Goal: Task Accomplishment & Management: Complete application form

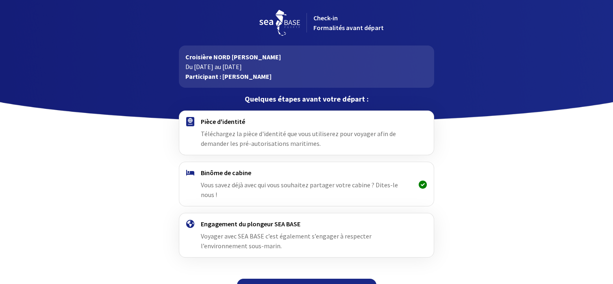
click at [227, 134] on span "Téléchargez la pièce d'identité que vous utiliserez pour voyager afin de demand…" at bounding box center [298, 139] width 195 height 18
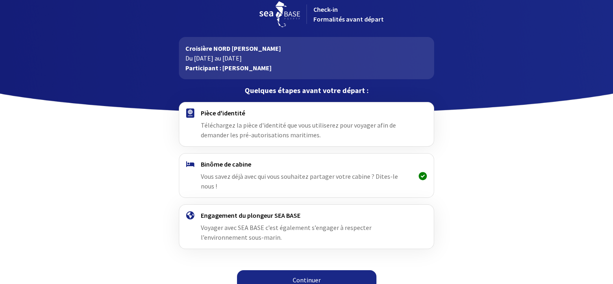
click at [329, 273] on link "Continuer" at bounding box center [306, 280] width 139 height 20
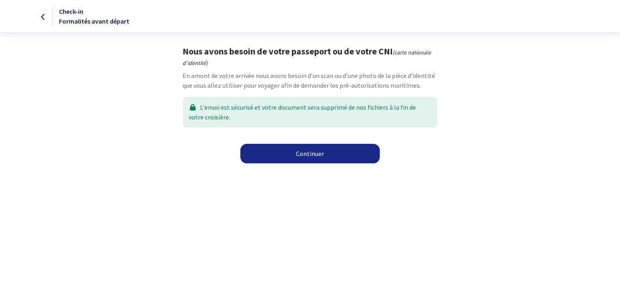
click at [327, 155] on link "Continuer" at bounding box center [309, 154] width 139 height 20
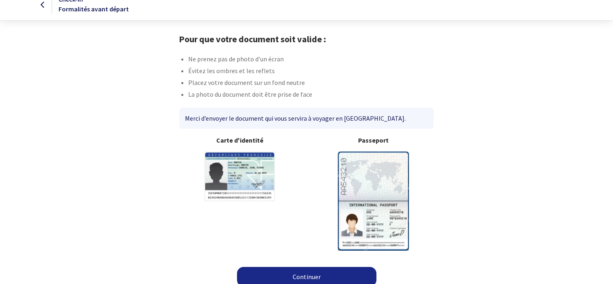
scroll to position [19, 0]
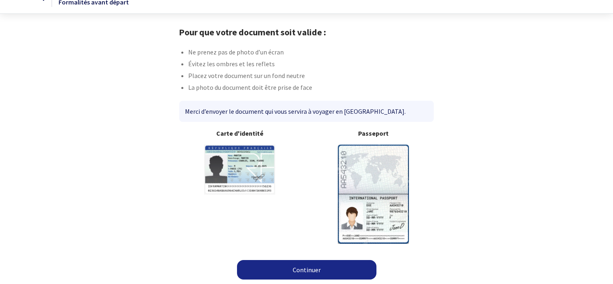
click at [317, 273] on link "Continuer" at bounding box center [306, 270] width 139 height 20
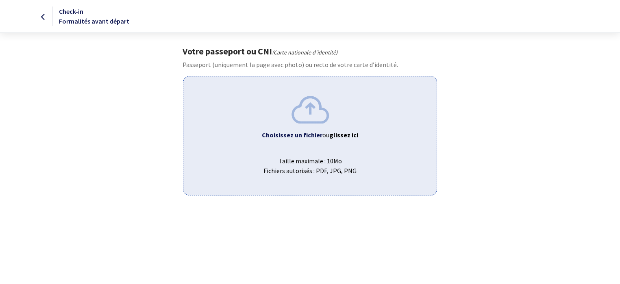
click at [294, 135] on b "Choisissez un fichier" at bounding box center [292, 135] width 61 height 8
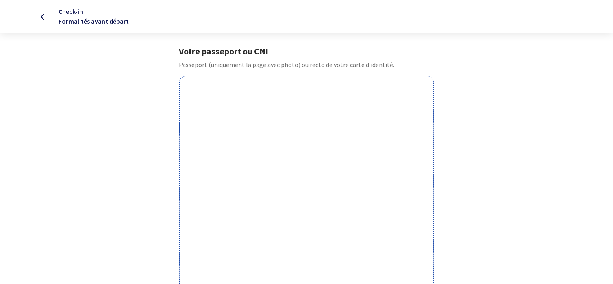
click at [41, 17] on icon at bounding box center [43, 17] width 4 height 0
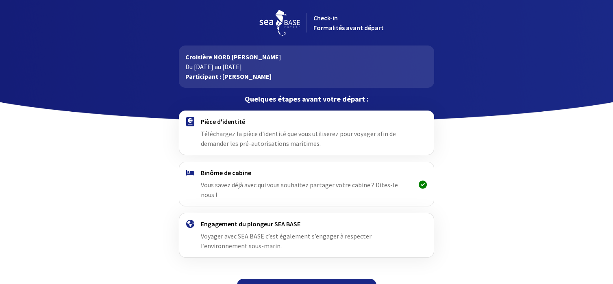
click at [317, 279] on link "Continuer" at bounding box center [306, 289] width 139 height 20
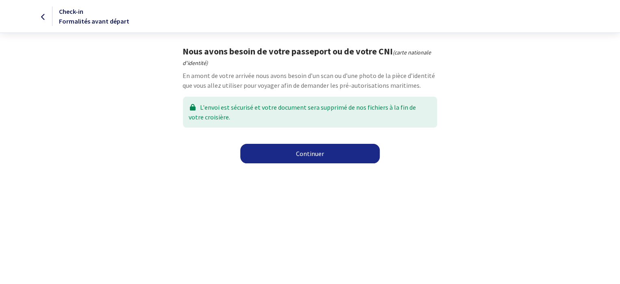
click at [320, 155] on link "Continuer" at bounding box center [309, 154] width 139 height 20
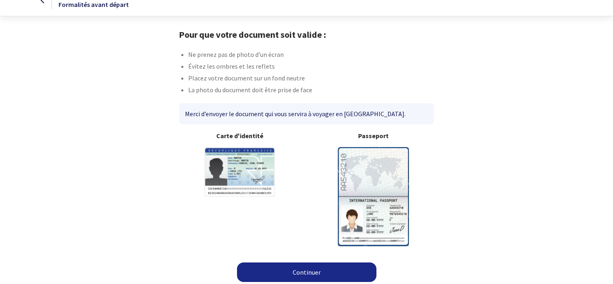
scroll to position [19, 0]
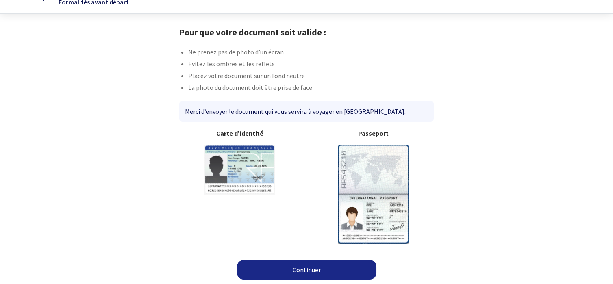
click at [309, 270] on link "Continuer" at bounding box center [306, 270] width 139 height 20
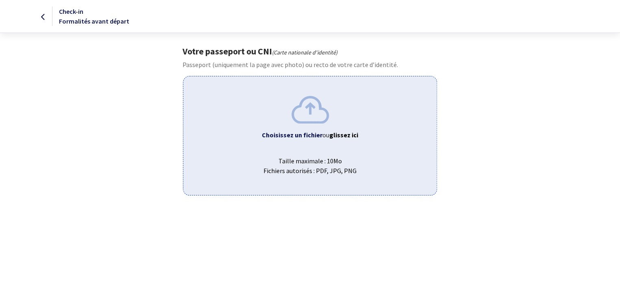
click at [314, 109] on img at bounding box center [309, 109] width 37 height 27
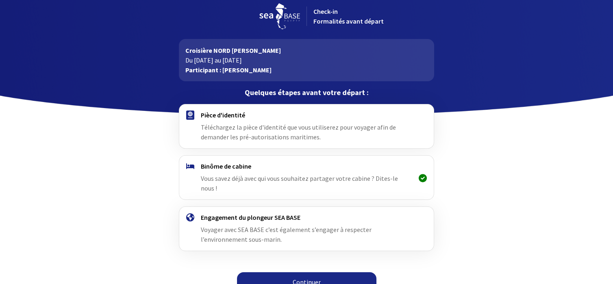
scroll to position [9, 0]
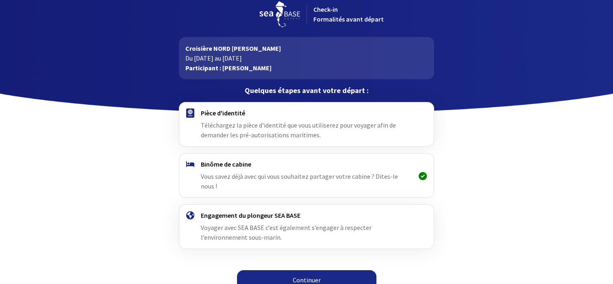
click at [327, 274] on link "Continuer" at bounding box center [306, 280] width 139 height 20
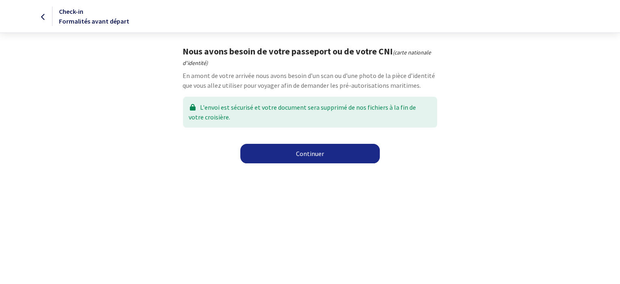
click at [340, 154] on link "Continuer" at bounding box center [309, 154] width 139 height 20
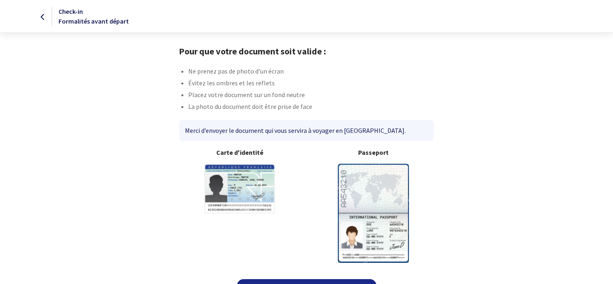
scroll to position [19, 0]
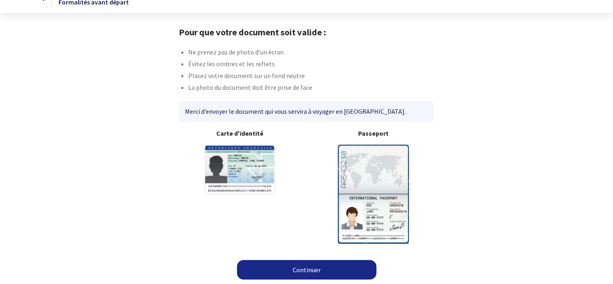
click at [315, 268] on link "Continuer" at bounding box center [306, 270] width 139 height 20
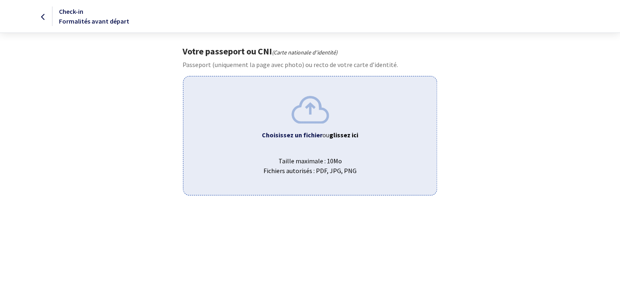
click at [304, 115] on img at bounding box center [309, 109] width 37 height 27
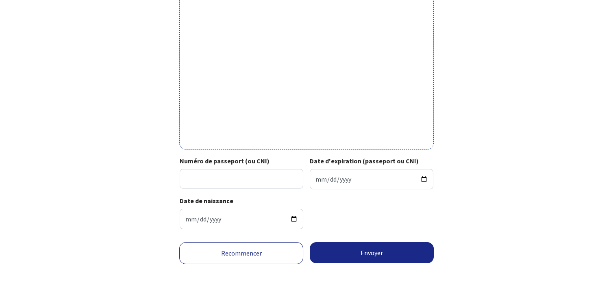
scroll to position [263, 0]
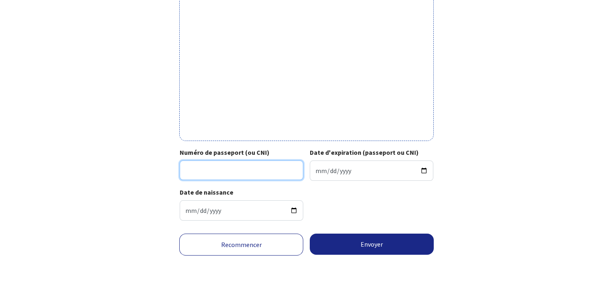
click at [217, 168] on input "Numéro de passeport (ou CNI)" at bounding box center [242, 170] width 124 height 20
type input "17AD79660"
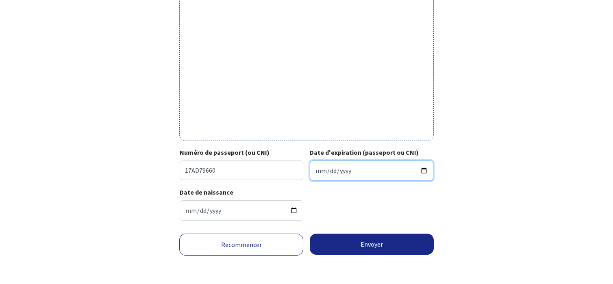
drag, startPoint x: 312, startPoint y: 171, endPoint x: 317, endPoint y: 172, distance: 4.8
click at [315, 171] on input "Date d'expiration (passeport ou CNI)" at bounding box center [372, 170] width 124 height 20
type input "2027-01-24"
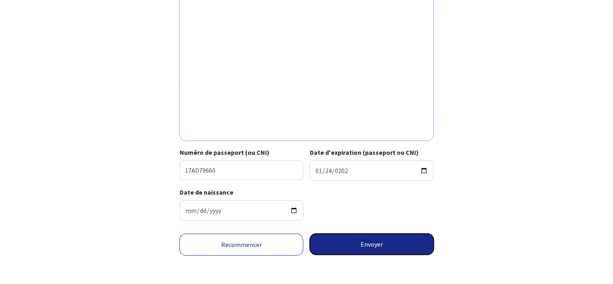
click at [378, 249] on button "Envoyer" at bounding box center [372, 244] width 124 height 21
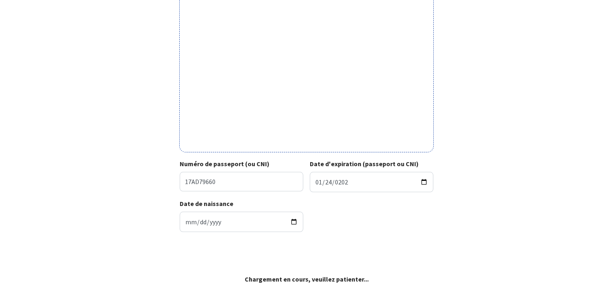
scroll to position [251, 0]
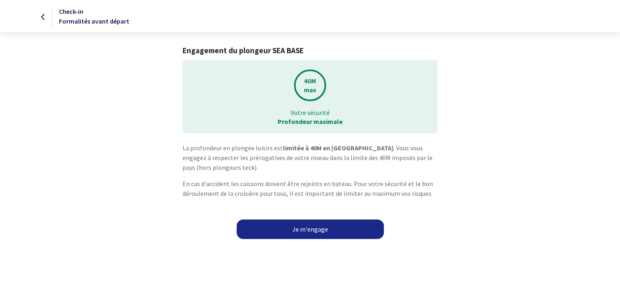
click at [334, 232] on link "Je m'engage" at bounding box center [309, 229] width 147 height 20
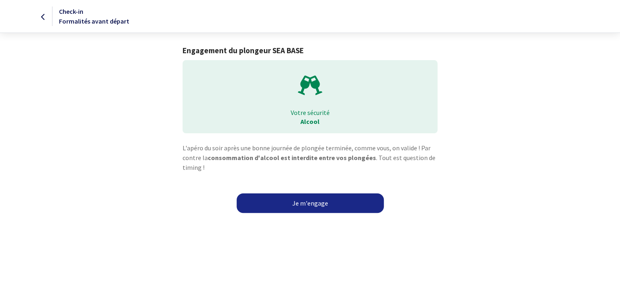
click at [329, 209] on link "Je m'engage" at bounding box center [309, 203] width 147 height 20
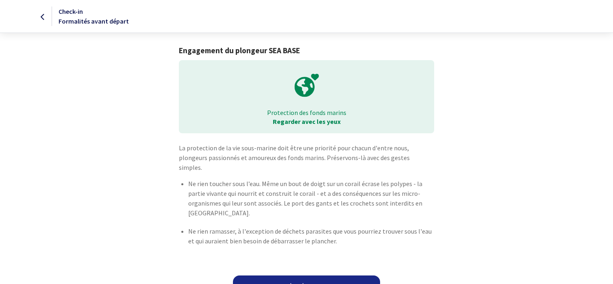
scroll to position [6, 0]
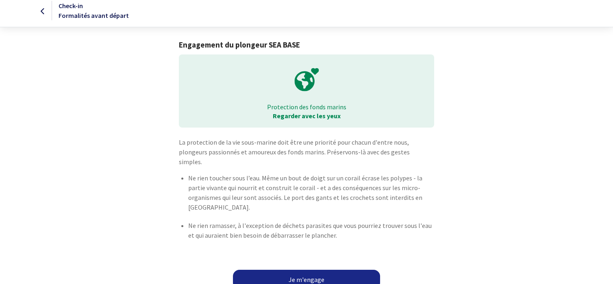
click at [320, 270] on link "Je m'engage" at bounding box center [306, 280] width 147 height 20
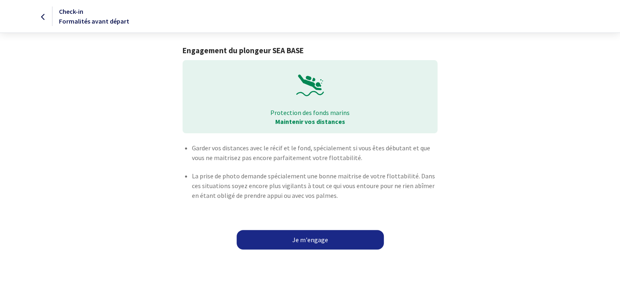
click at [332, 237] on link "Je m'engage" at bounding box center [309, 240] width 147 height 20
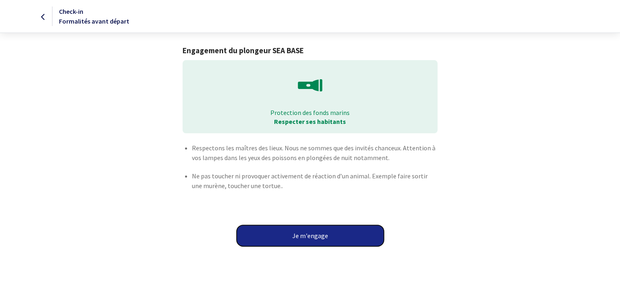
click at [332, 237] on button "Je m'engage" at bounding box center [309, 235] width 147 height 21
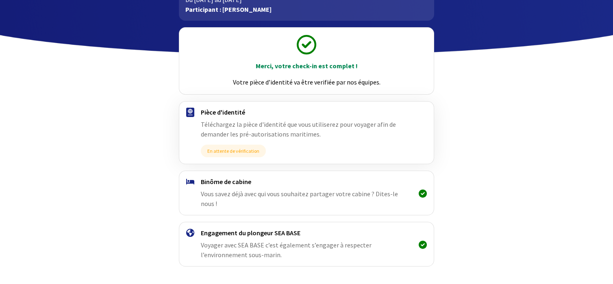
scroll to position [84, 0]
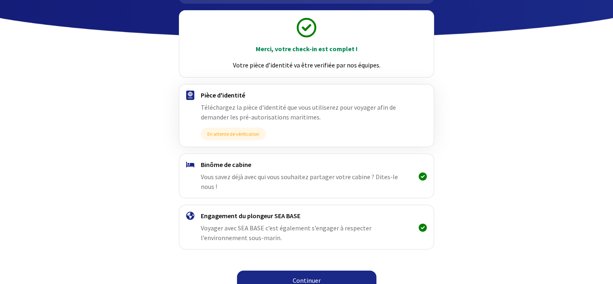
click at [303, 273] on link "Continuer" at bounding box center [306, 281] width 139 height 20
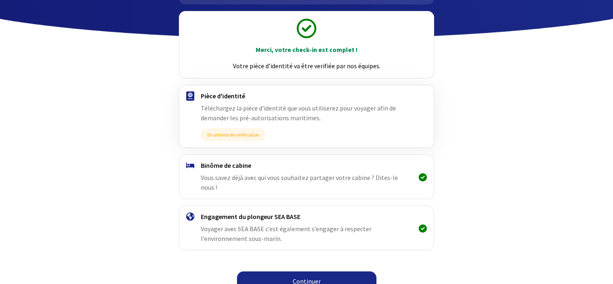
scroll to position [84, 0]
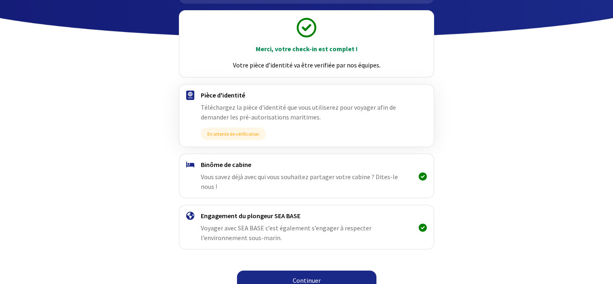
click at [316, 271] on link "Continuer" at bounding box center [306, 281] width 139 height 20
